Goal: Transaction & Acquisition: Purchase product/service

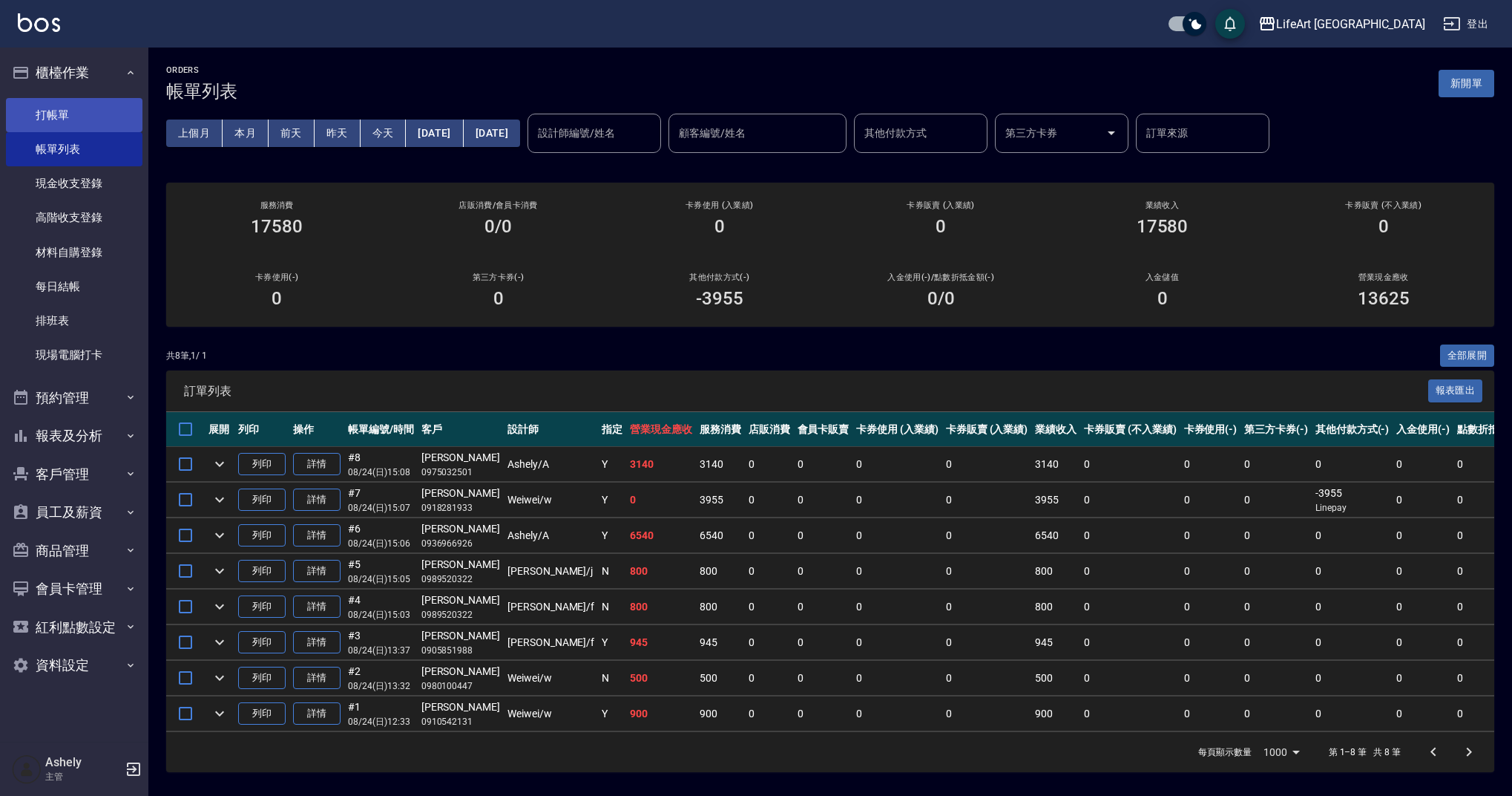
click at [108, 108] on link "打帳單" at bounding box center [74, 115] width 137 height 34
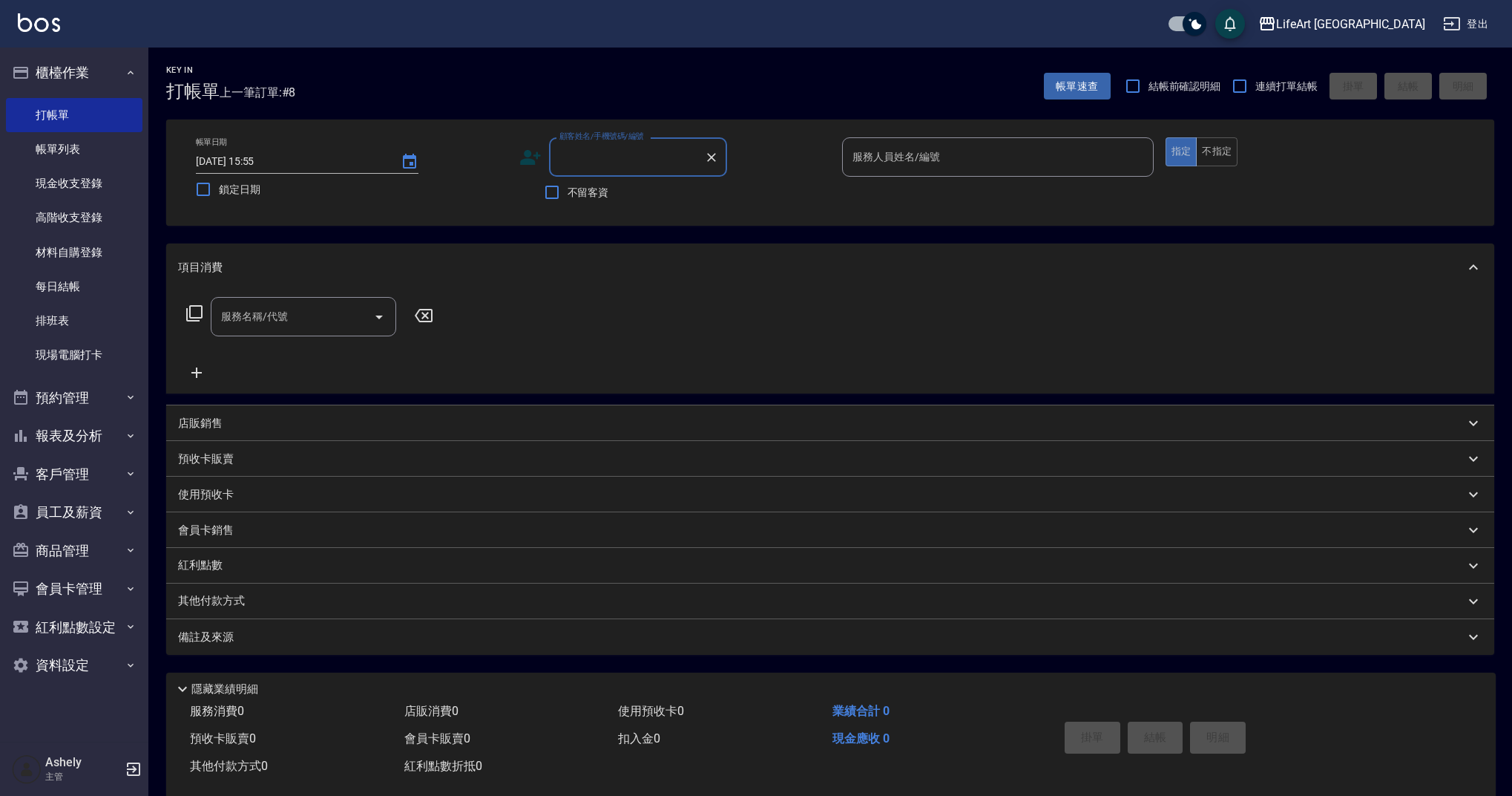
click at [571, 151] on input "顧客姓名/手機號碼/編號" at bounding box center [627, 156] width 142 height 26
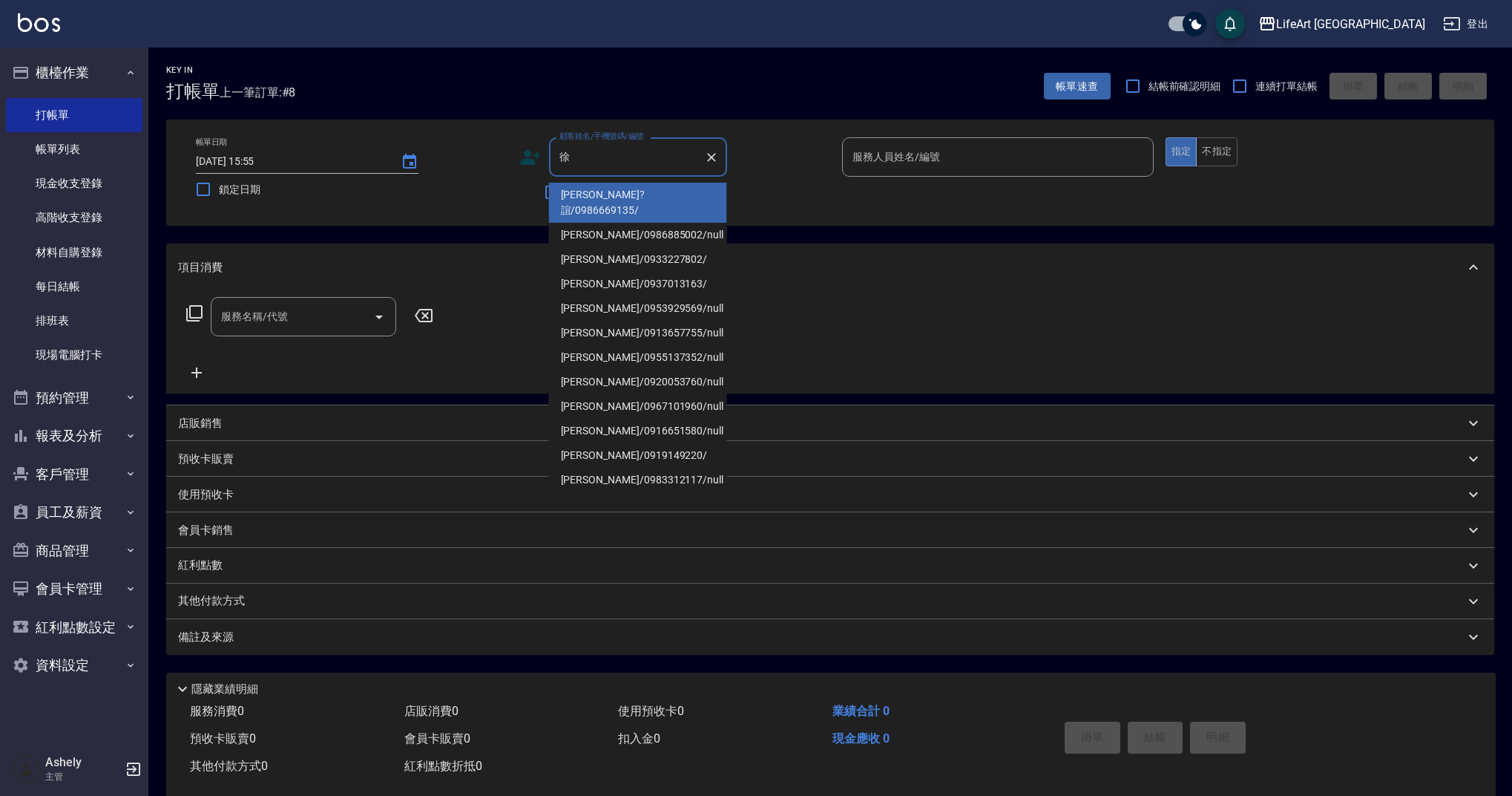
click at [610, 271] on li "[PERSON_NAME]/0937013163/" at bounding box center [638, 283] width 178 height 25
type input "[PERSON_NAME]/0937013163/"
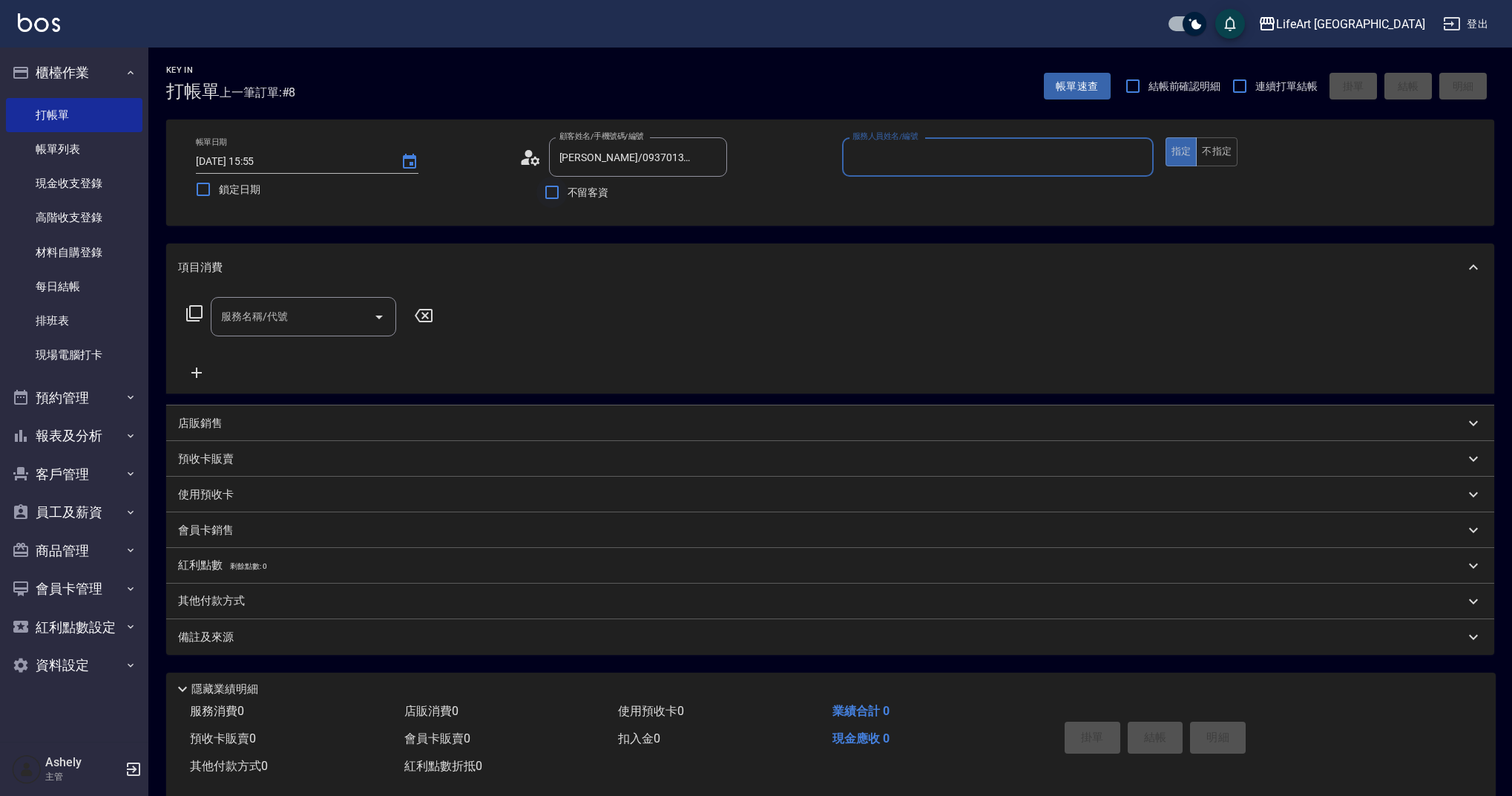
type input "Weiwei-w"
click at [525, 157] on icon at bounding box center [530, 157] width 22 height 22
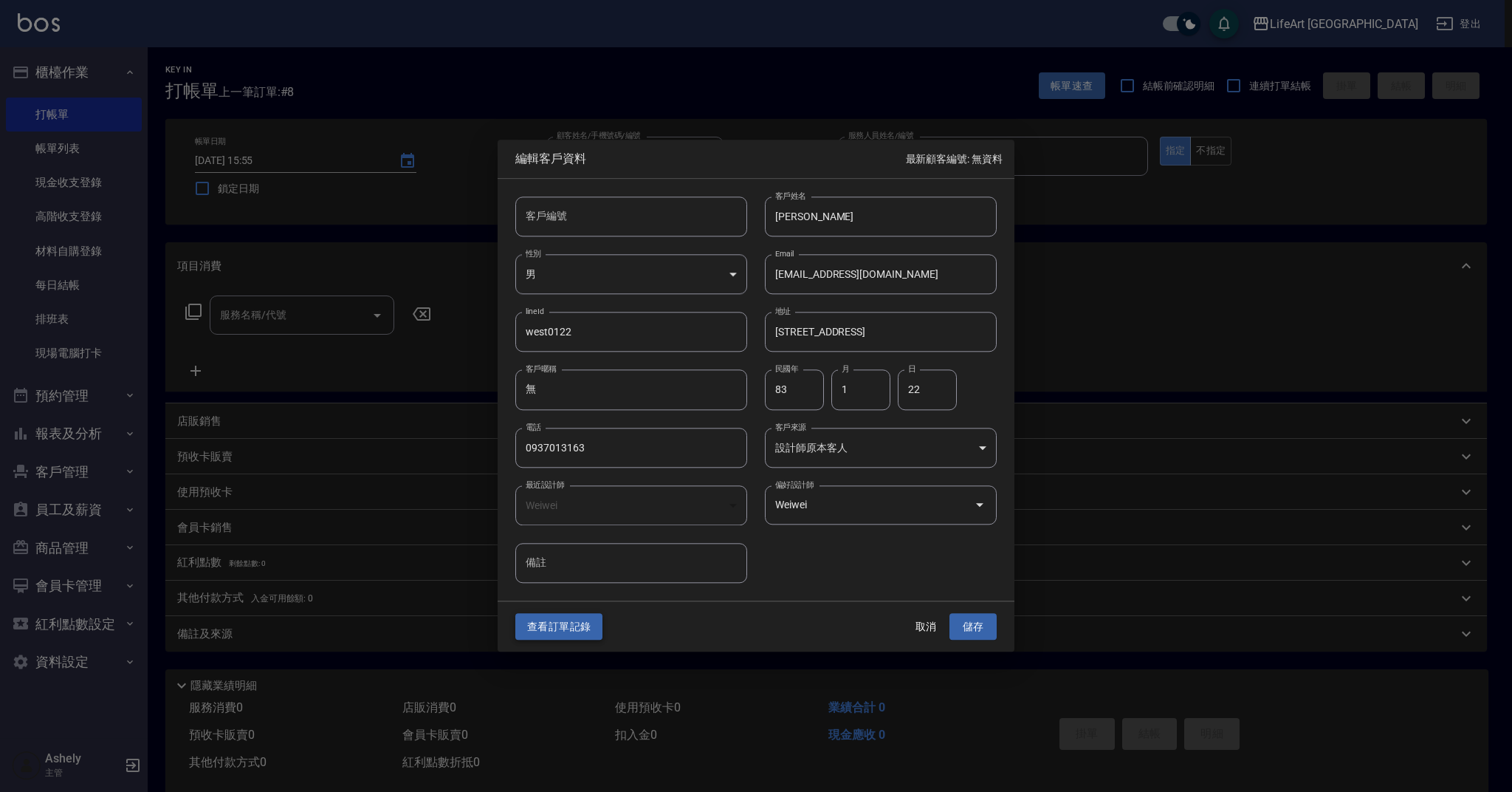
click at [549, 628] on button "查看訂單記錄" at bounding box center [559, 627] width 87 height 28
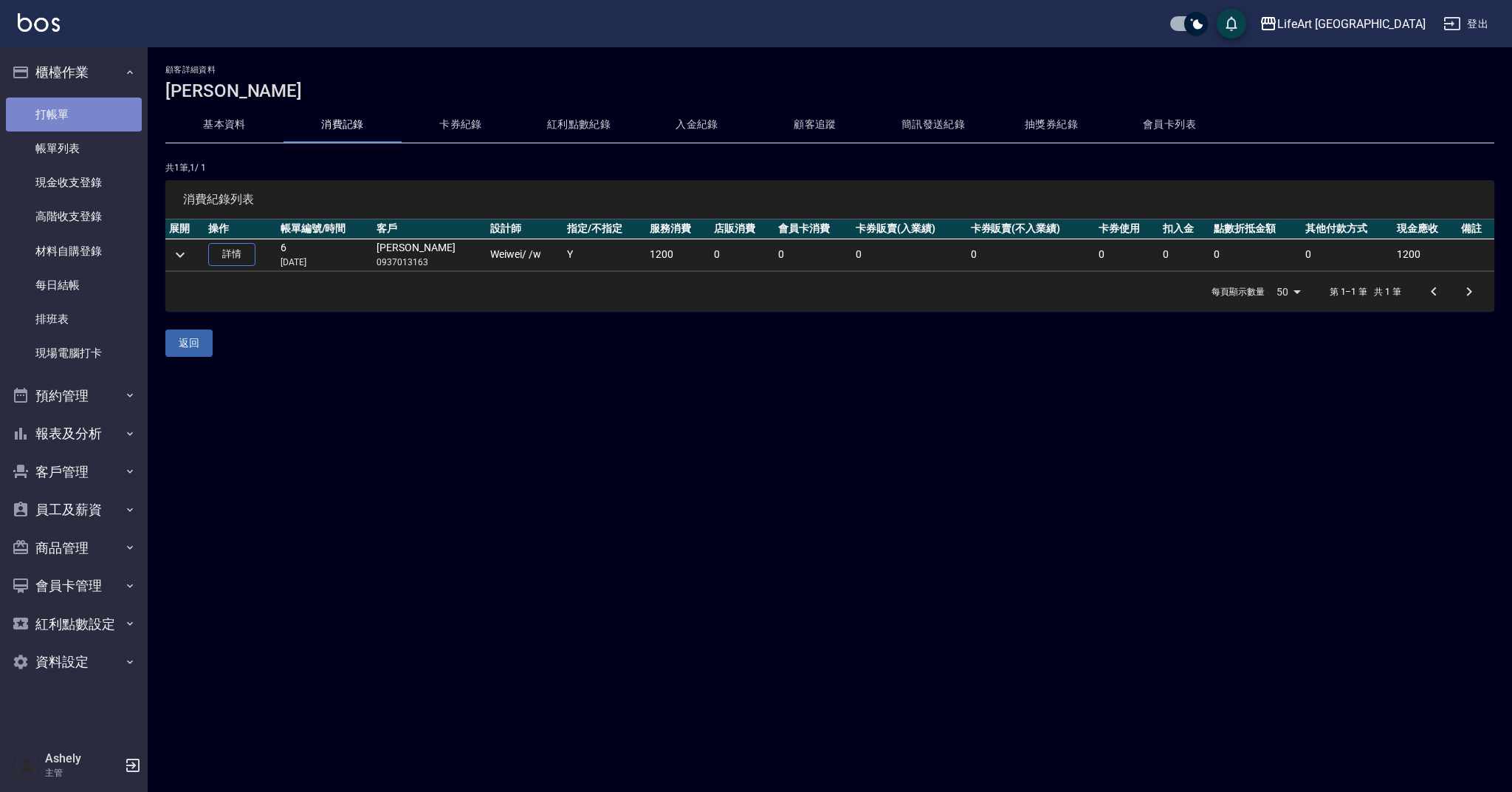
click at [103, 106] on link "打帳單" at bounding box center [74, 114] width 136 height 33
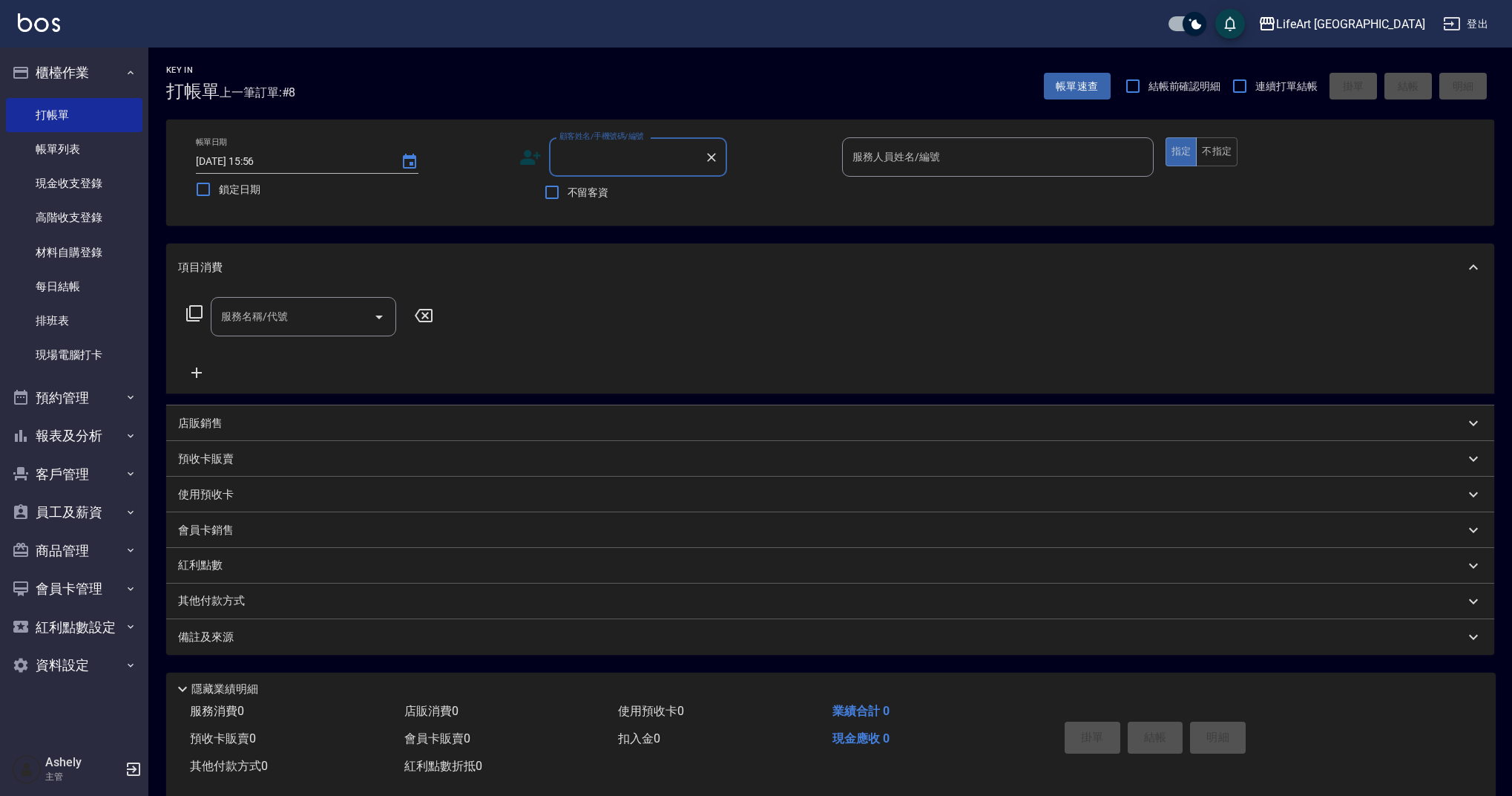
click at [590, 176] on div "顧客姓名/手機號碼/編號" at bounding box center [638, 157] width 178 height 40
click at [613, 203] on li "[PERSON_NAME]/0937013163/" at bounding box center [638, 194] width 178 height 25
type input "[PERSON_NAME]/0937013163/"
type input "Weiwei-w"
drag, startPoint x: 382, startPoint y: 283, endPoint x: 338, endPoint y: 319, distance: 56.9
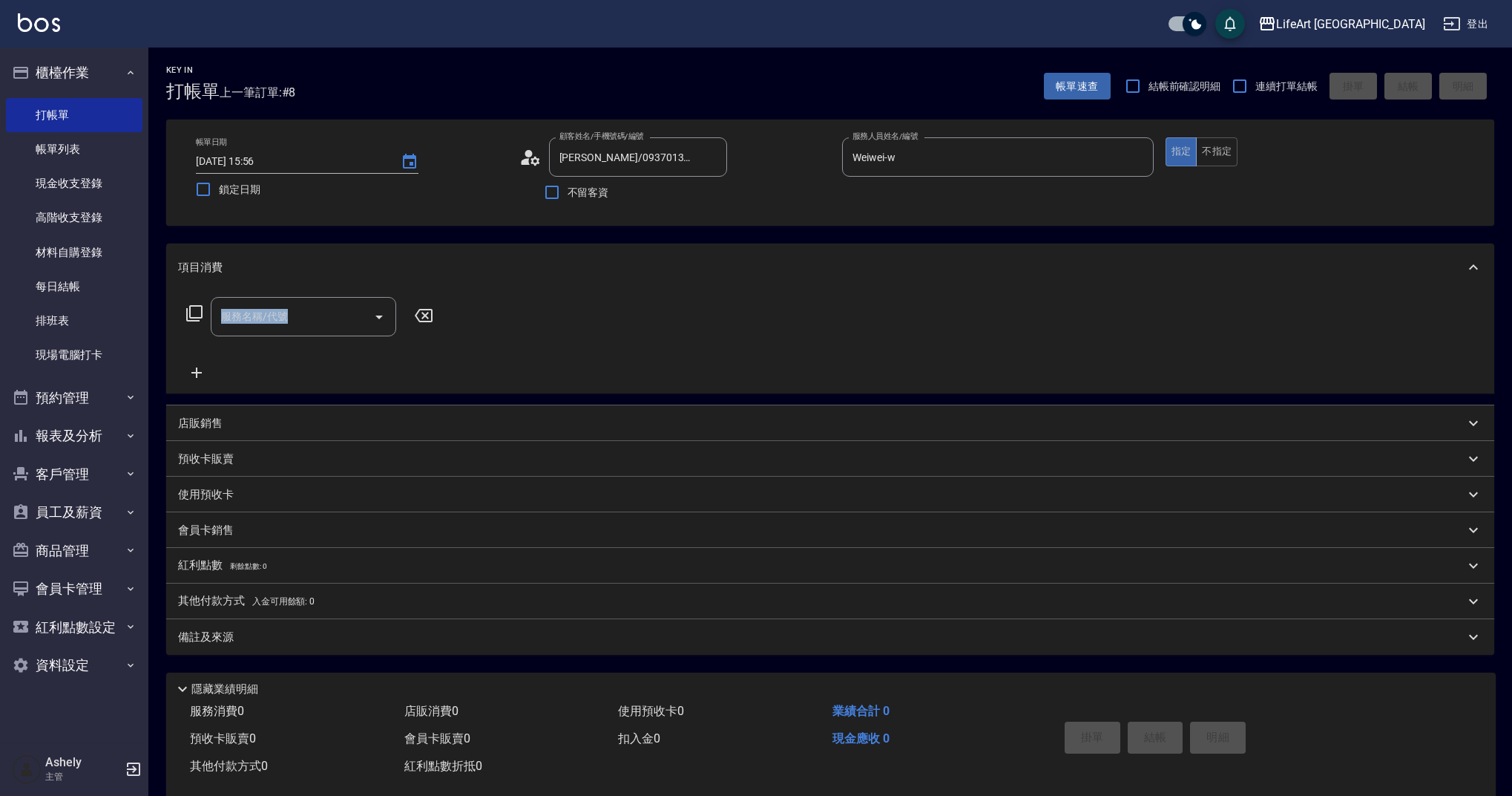
click at [359, 319] on div "項目消費 服務名稱/代號 服務名稱/代號" at bounding box center [830, 318] width 1328 height 149
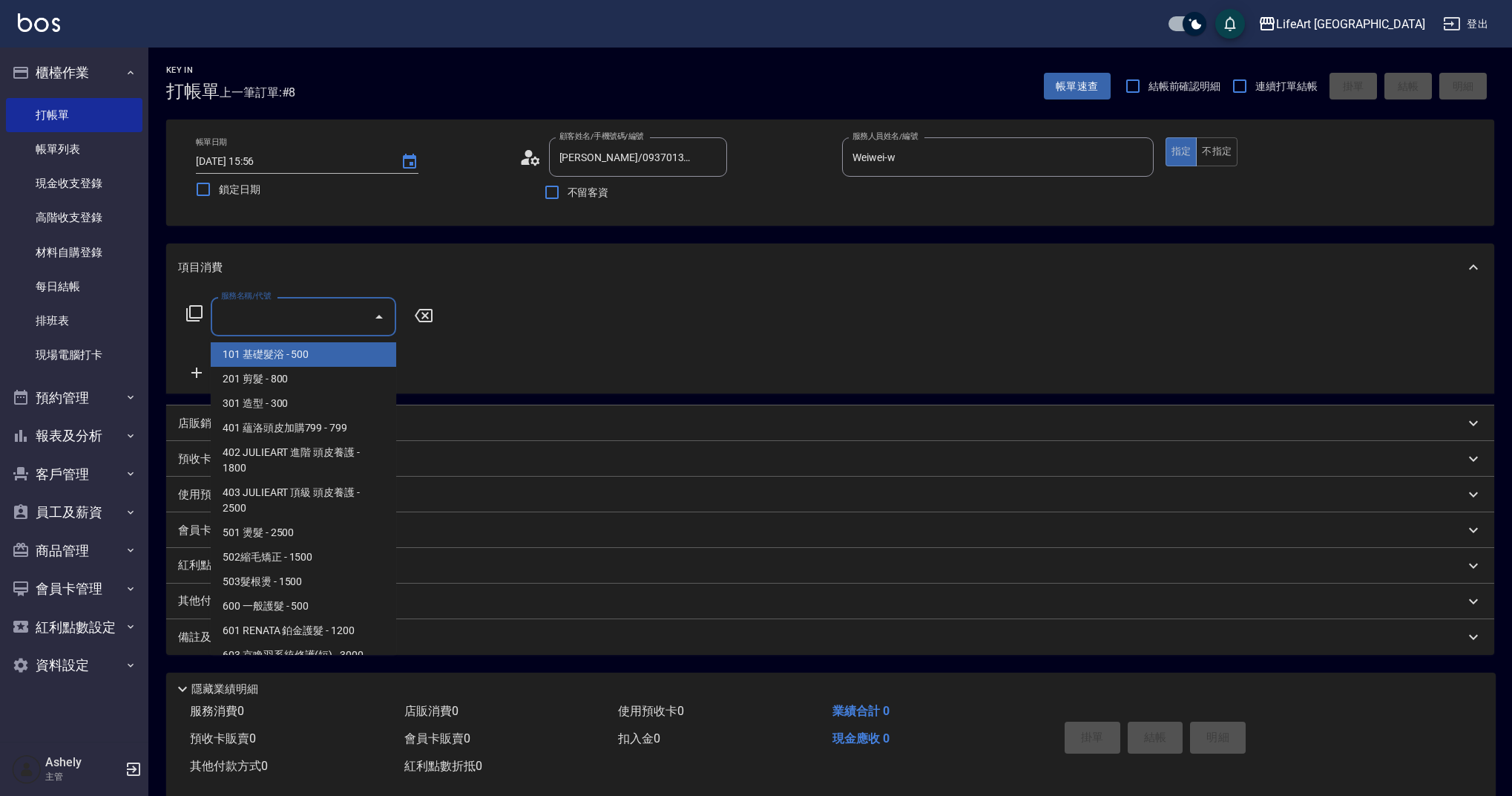
click at [336, 319] on input "服務名稱/代號" at bounding box center [292, 317] width 149 height 26
click at [289, 378] on span "201 剪髮 - 800" at bounding box center [303, 378] width 185 height 25
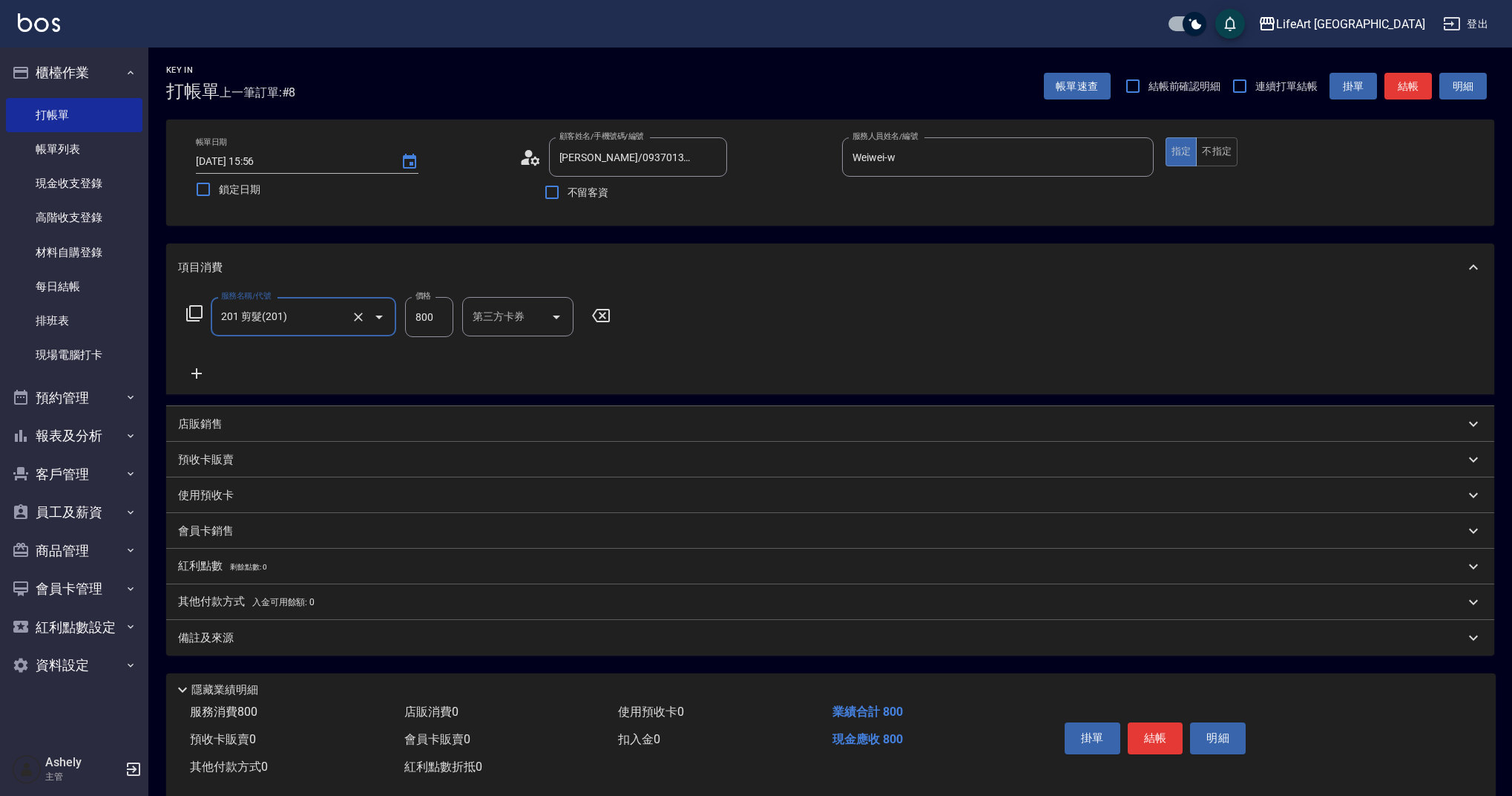
type input "201 剪髮(201)"
drag, startPoint x: 446, startPoint y: 321, endPoint x: 386, endPoint y: 322, distance: 60.0
click at [386, 322] on div "服務名稱/代號 201 剪髮(201) 服務名稱/代號 價格 800 價格 洗-1 洗-1 第三方卡券 第三方卡券" at bounding box center [447, 317] width 539 height 40
type input "1200"
click at [433, 647] on div "備註及來源" at bounding box center [830, 638] width 1328 height 36
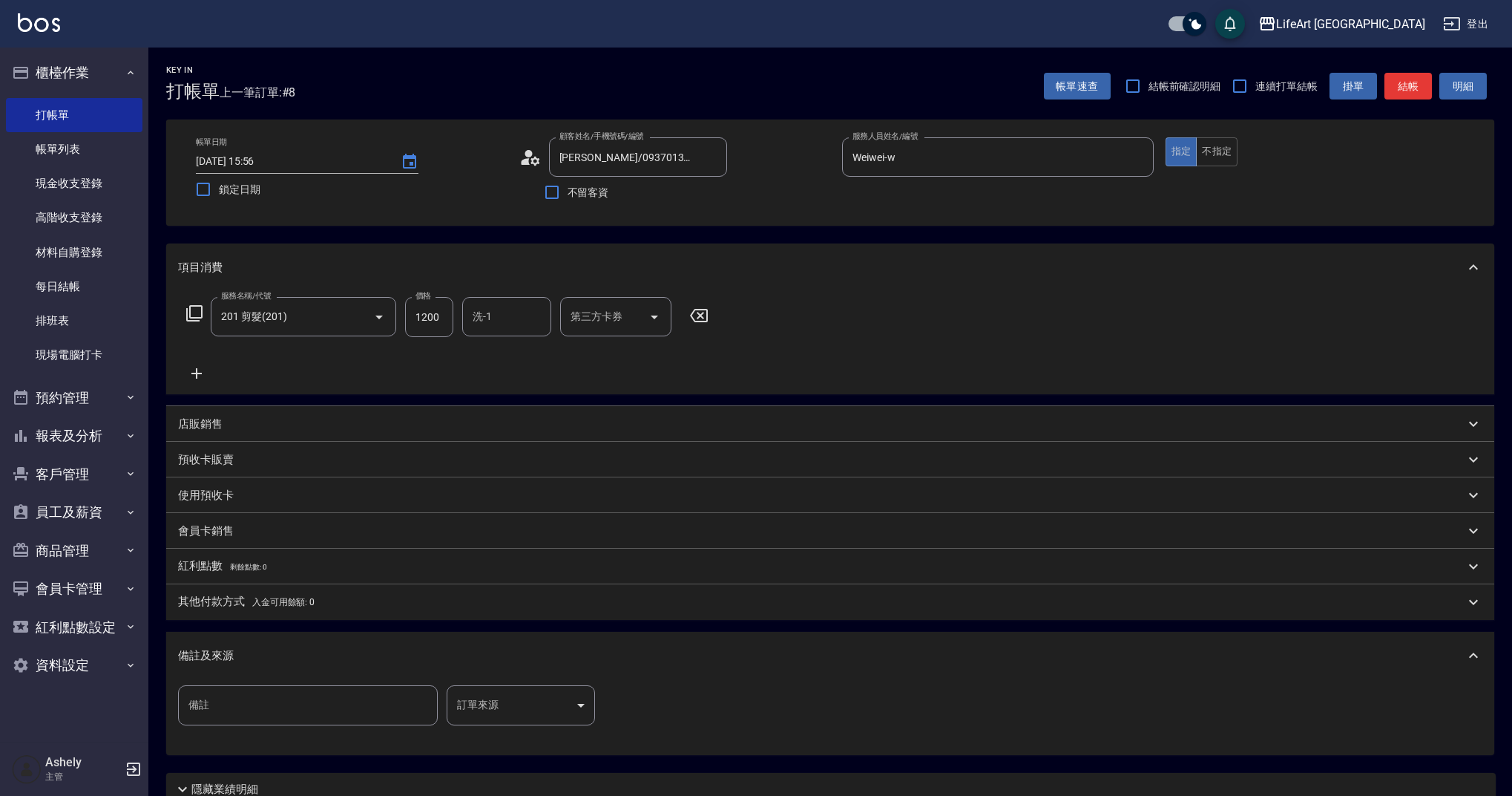
click at [568, 726] on div "備註 備註 訂單來源 ​ 訂單來源" at bounding box center [830, 714] width 1304 height 57
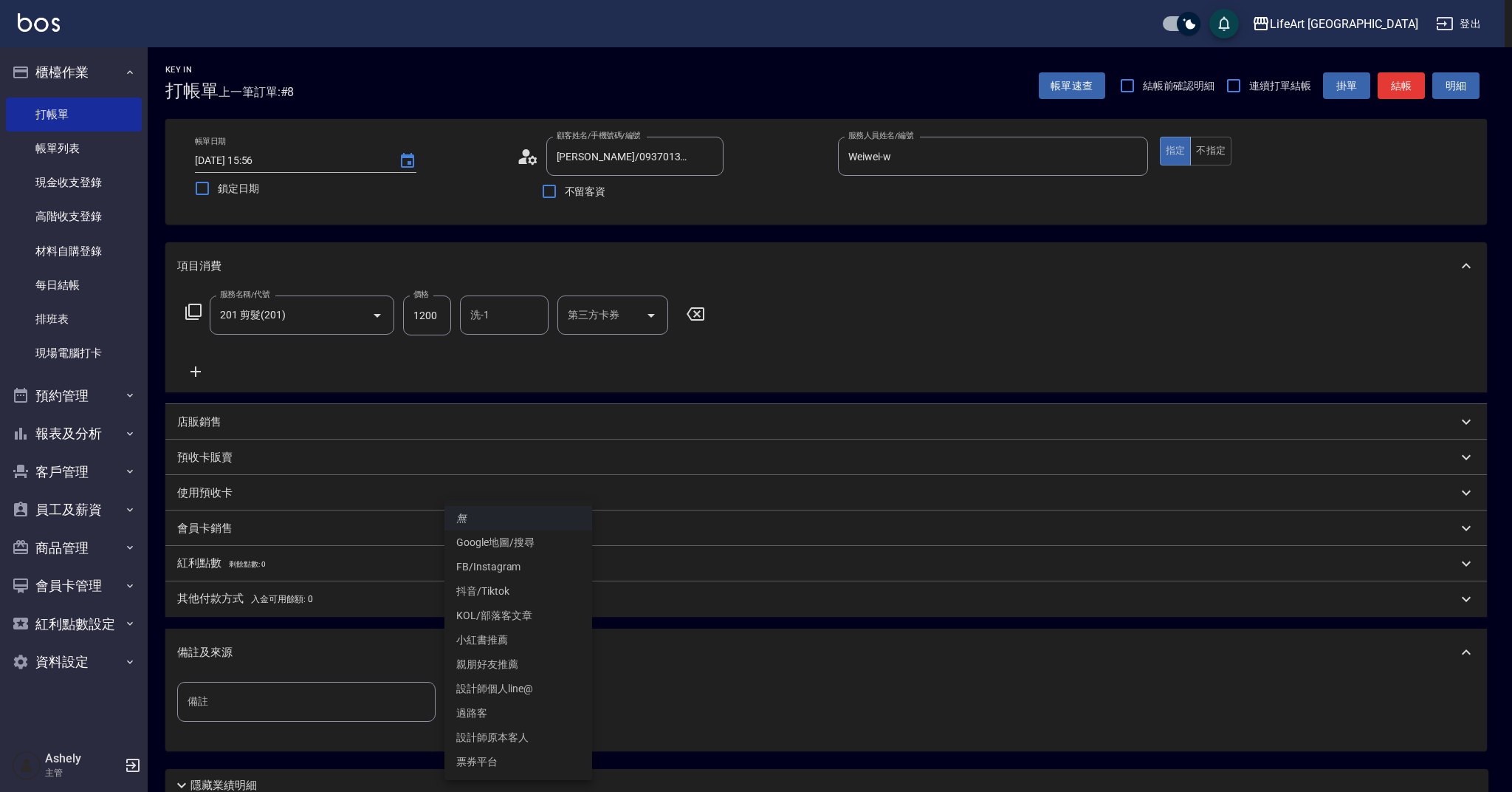
click at [557, 709] on body "LifeArt 蘆洲 登出 櫃檯作業 打帳單 帳單列表 現金收支登錄 高階收支登錄 材料自購登錄 每日結帳 排班表 現場電腦打卡 預約管理 預約管理 單日預約…" at bounding box center [756, 455] width 1512 height 911
click at [530, 694] on li "設計師個人line@" at bounding box center [518, 689] width 148 height 25
type input "設計師個人line@"
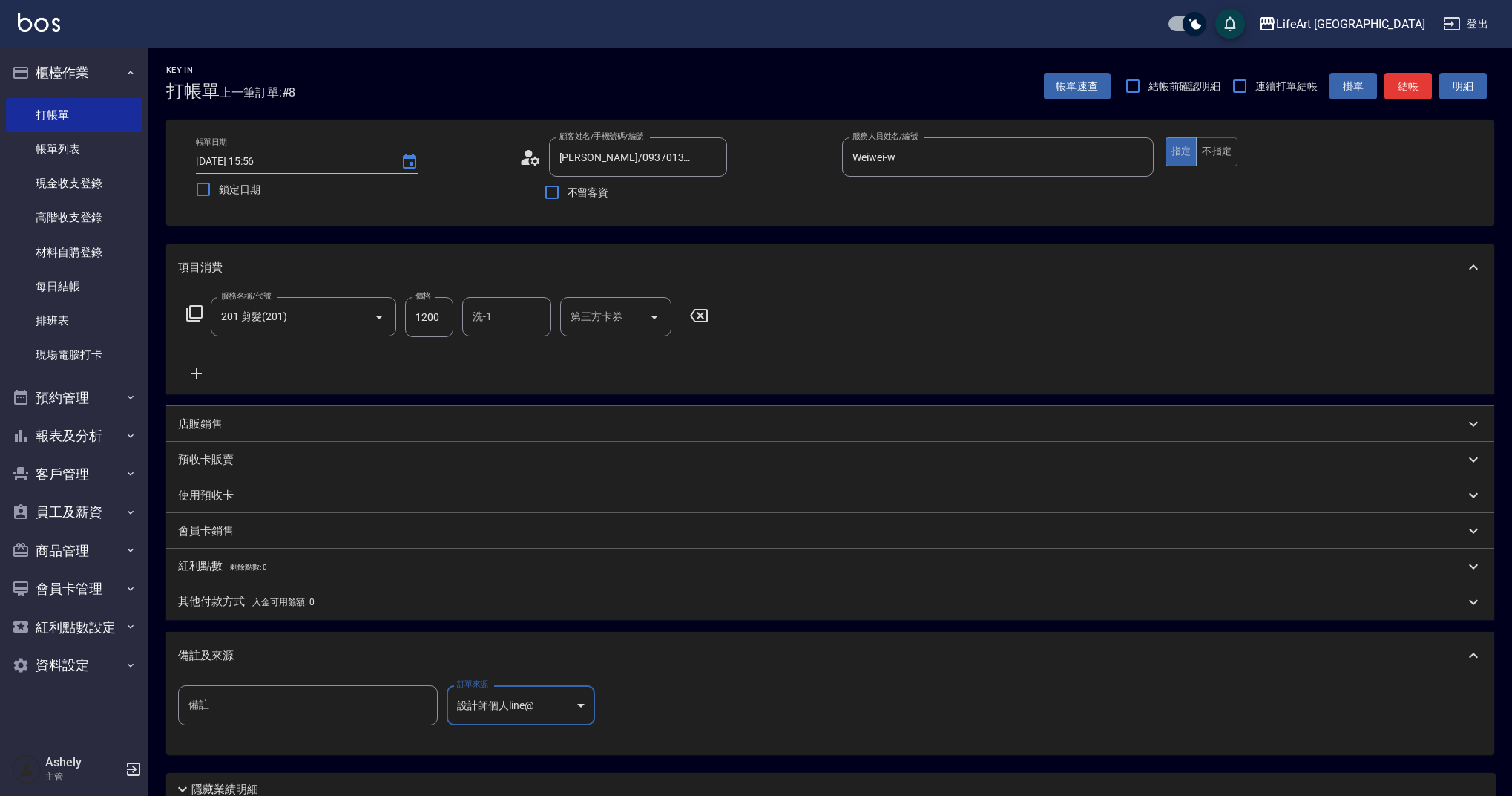
scroll to position [127, 0]
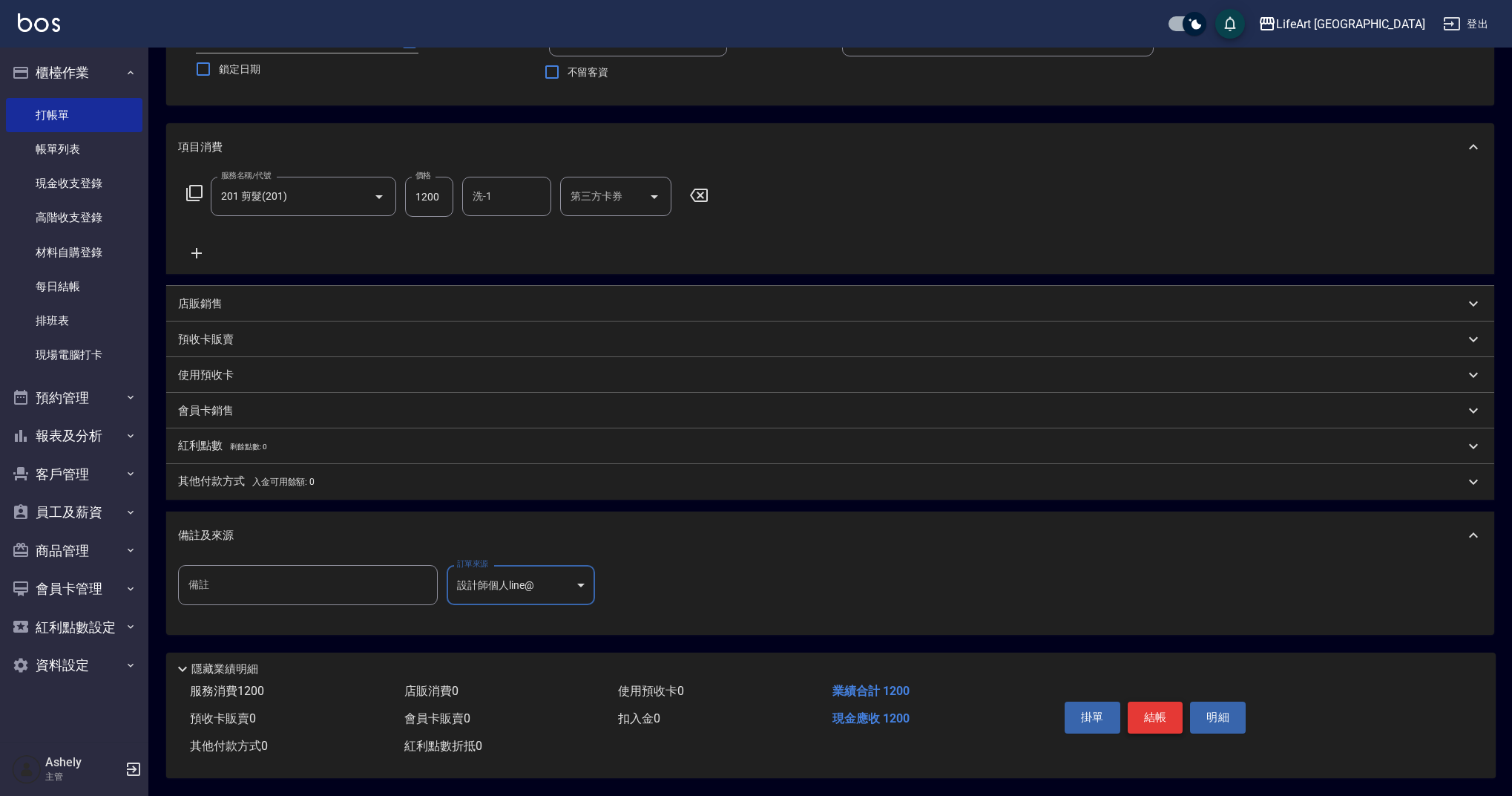
click at [1150, 703] on button "結帳" at bounding box center [1156, 716] width 55 height 31
